Goal: Find specific page/section: Find specific page/section

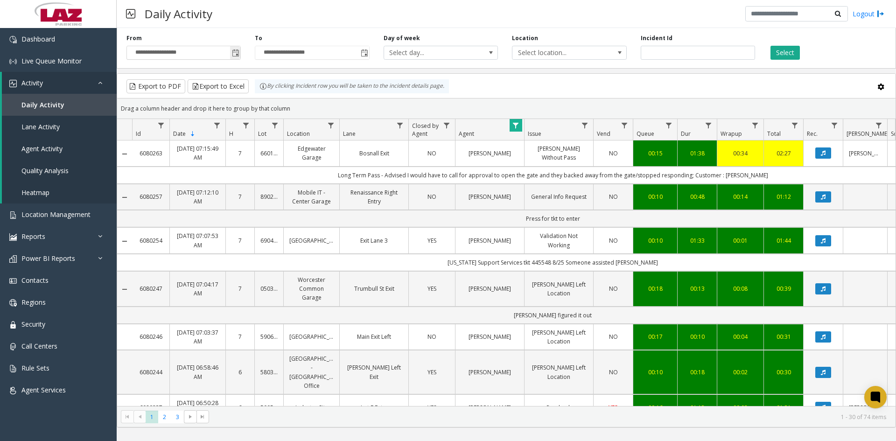
click at [234, 56] on span "Toggle popup" at bounding box center [235, 52] width 7 height 7
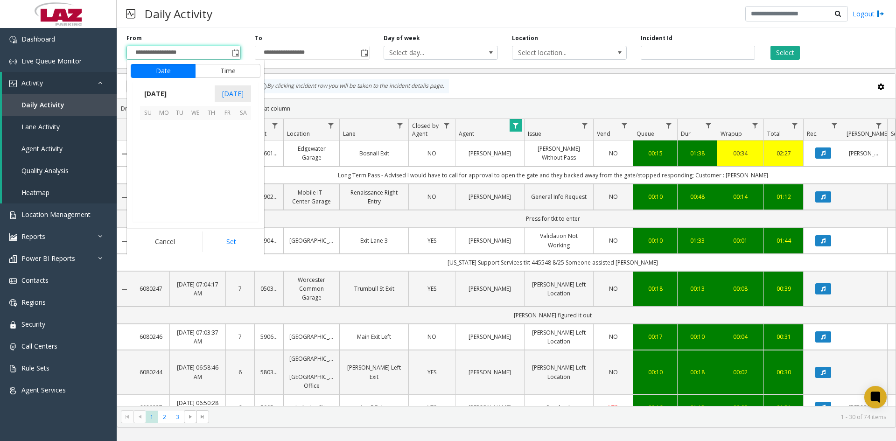
scroll to position [167345, 0]
click at [181, 194] on span "26" at bounding box center [180, 191] width 16 height 16
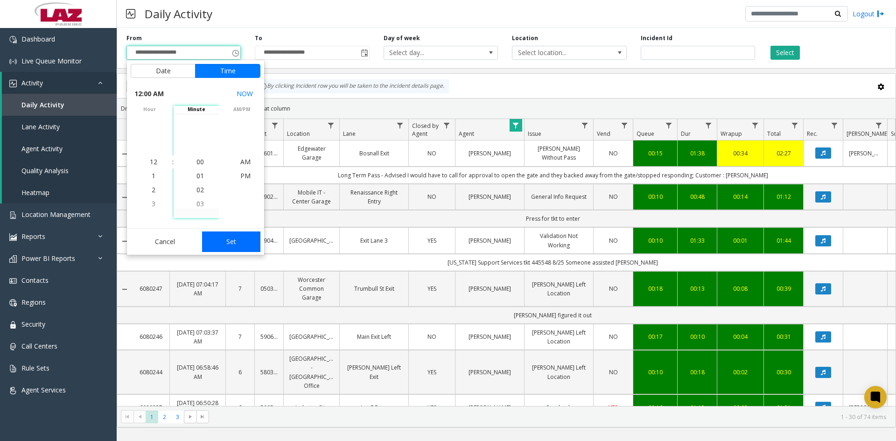
click at [236, 241] on button "Set" at bounding box center [231, 241] width 59 height 21
type input "**********"
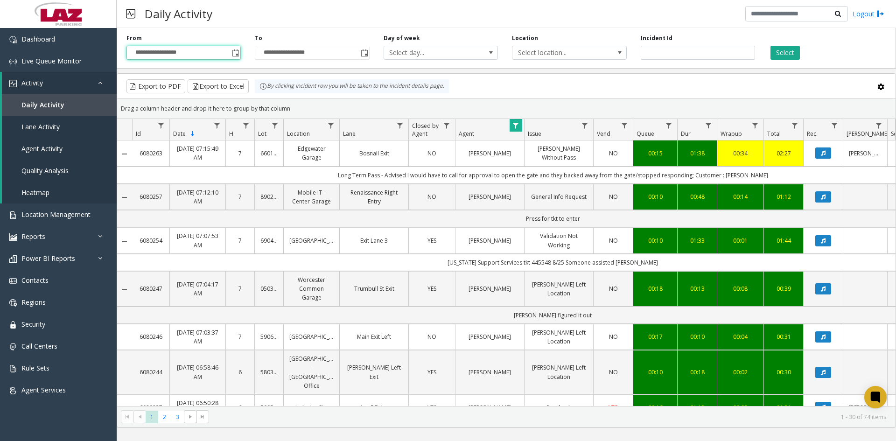
click at [514, 124] on span "Data table" at bounding box center [515, 125] width 7 height 7
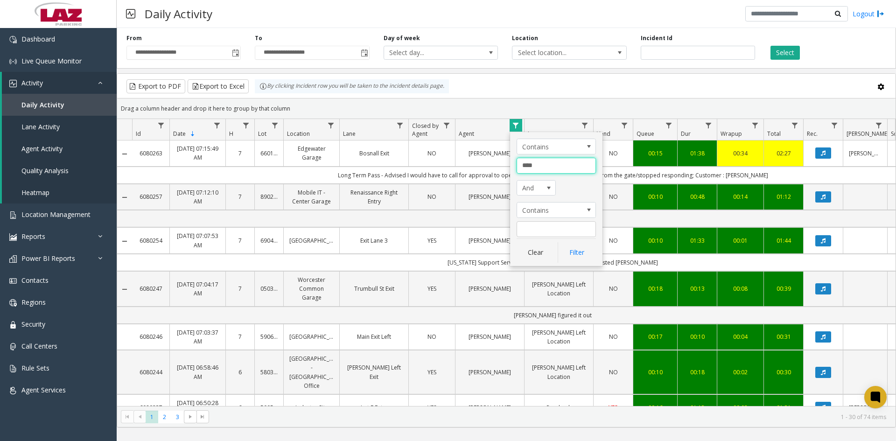
drag, startPoint x: 540, startPoint y: 165, endPoint x: 514, endPoint y: 163, distance: 25.7
click at [514, 163] on div "Contains **** And Contains Clear Filter" at bounding box center [556, 199] width 92 height 134
type input "**********"
click button "Filter" at bounding box center [577, 252] width 38 height 21
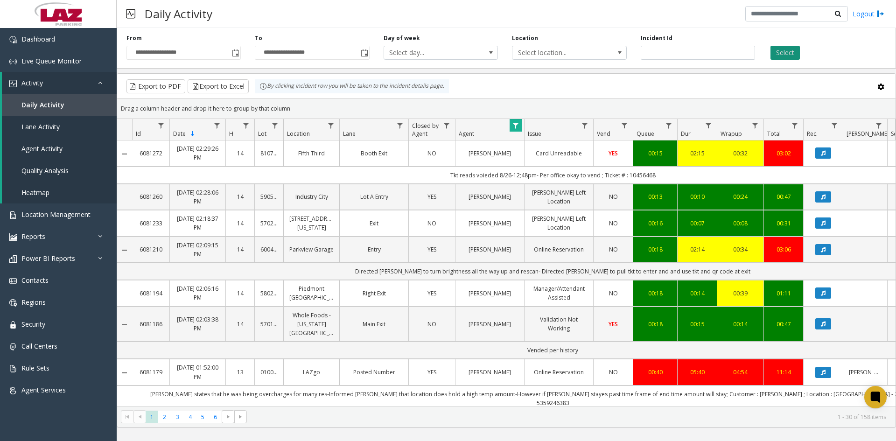
click at [782, 54] on button "Select" at bounding box center [784, 53] width 29 height 14
click at [53, 215] on span "Location Management" at bounding box center [55, 214] width 69 height 9
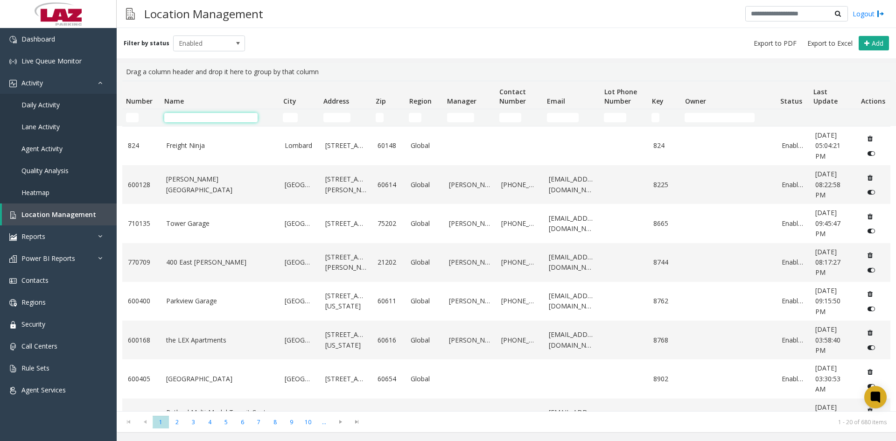
click at [207, 118] on input "Name Filter" at bounding box center [210, 117] width 93 height 9
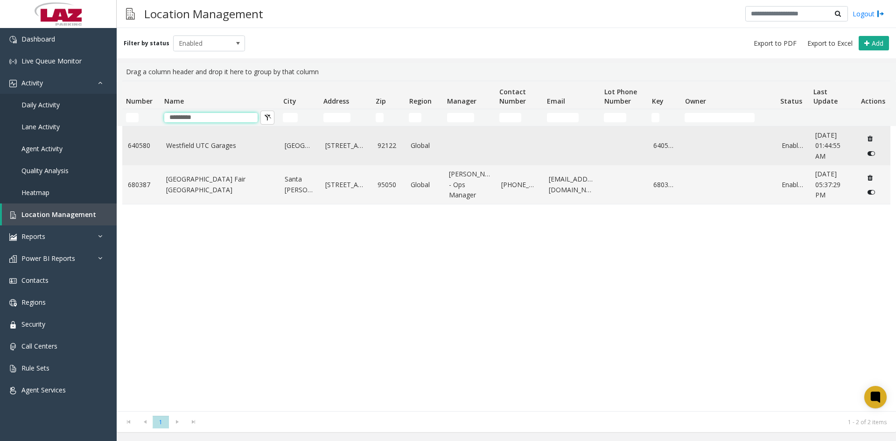
type input "*********"
click at [217, 147] on link "Westfield UTC Garages" at bounding box center [220, 145] width 108 height 10
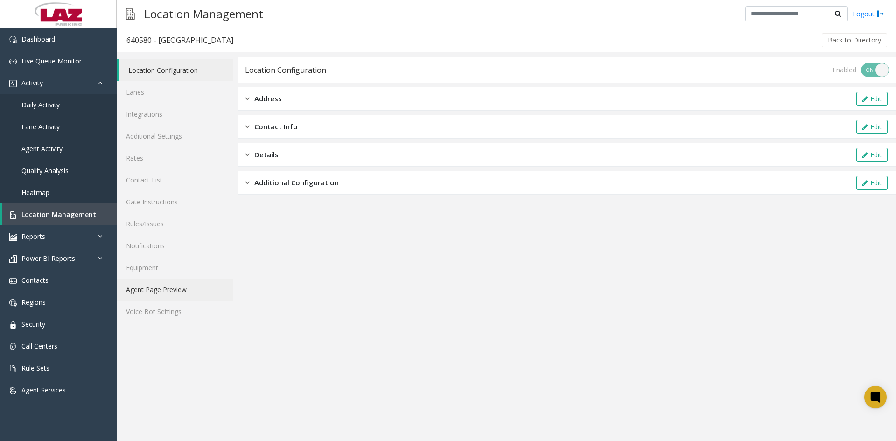
click at [144, 286] on link "Agent Page Preview" at bounding box center [175, 290] width 116 height 22
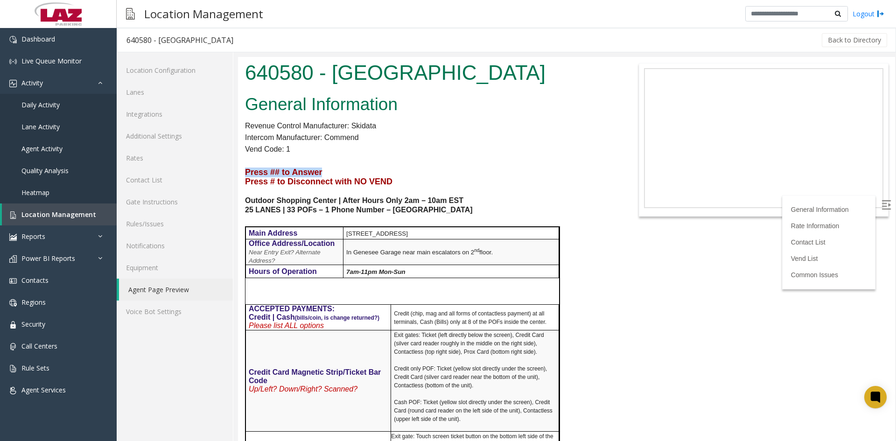
drag, startPoint x: 244, startPoint y: 173, endPoint x: 334, endPoint y: 170, distance: 90.5
copy span "Press ## to Answer"
click at [61, 216] on span "Location Management" at bounding box center [58, 214] width 75 height 9
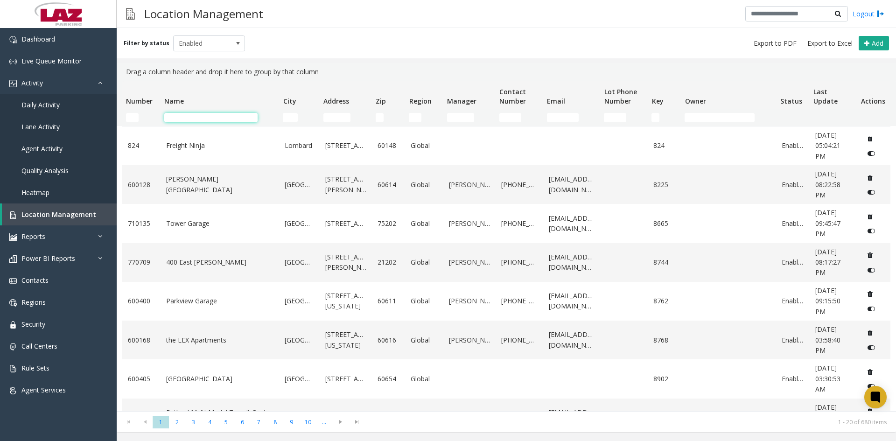
click at [230, 116] on input "Name Filter" at bounding box center [210, 117] width 93 height 9
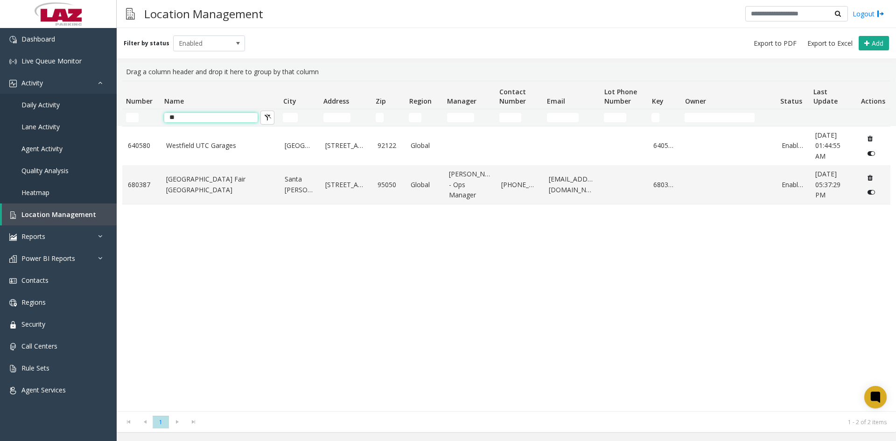
type input "*"
